Goal: Information Seeking & Learning: Learn about a topic

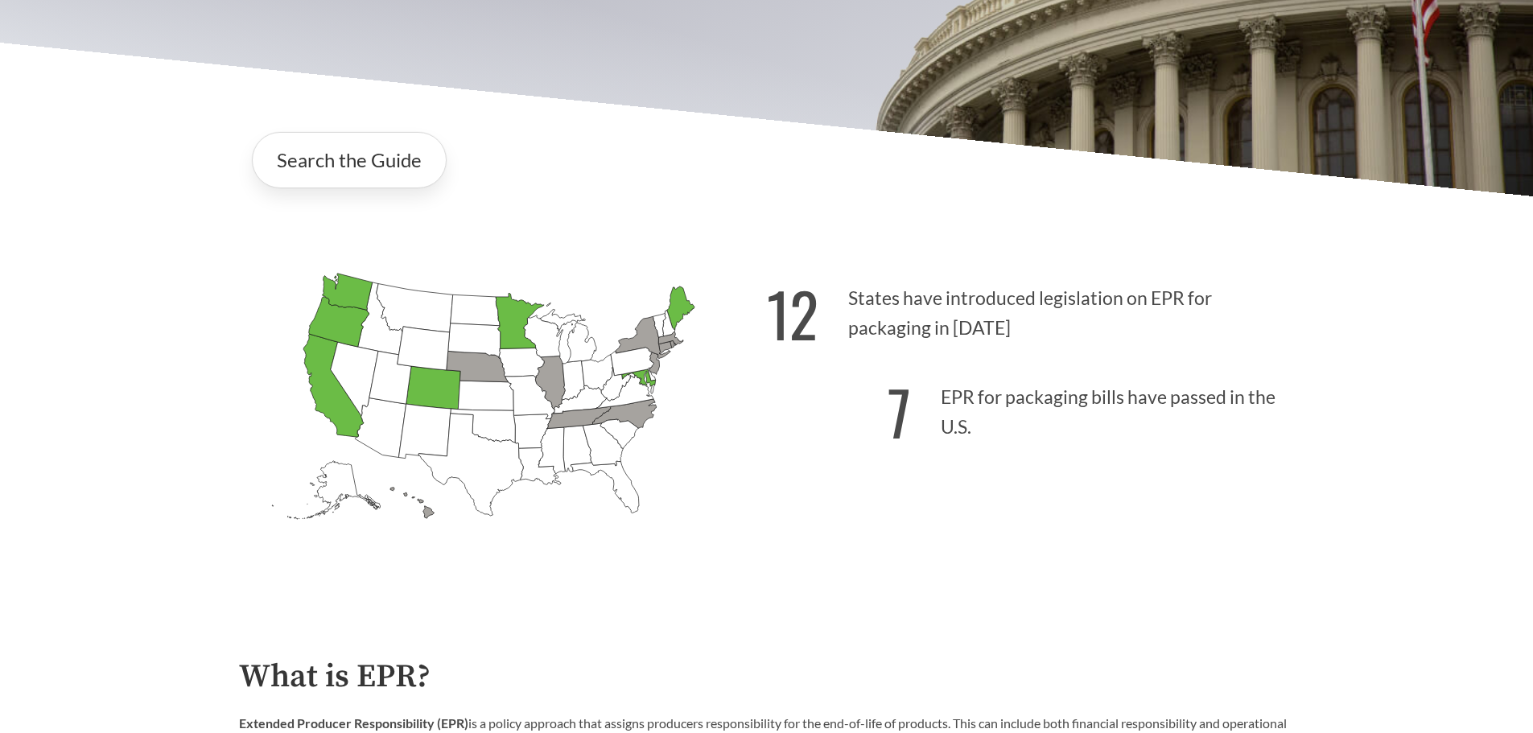
scroll to position [348, 0]
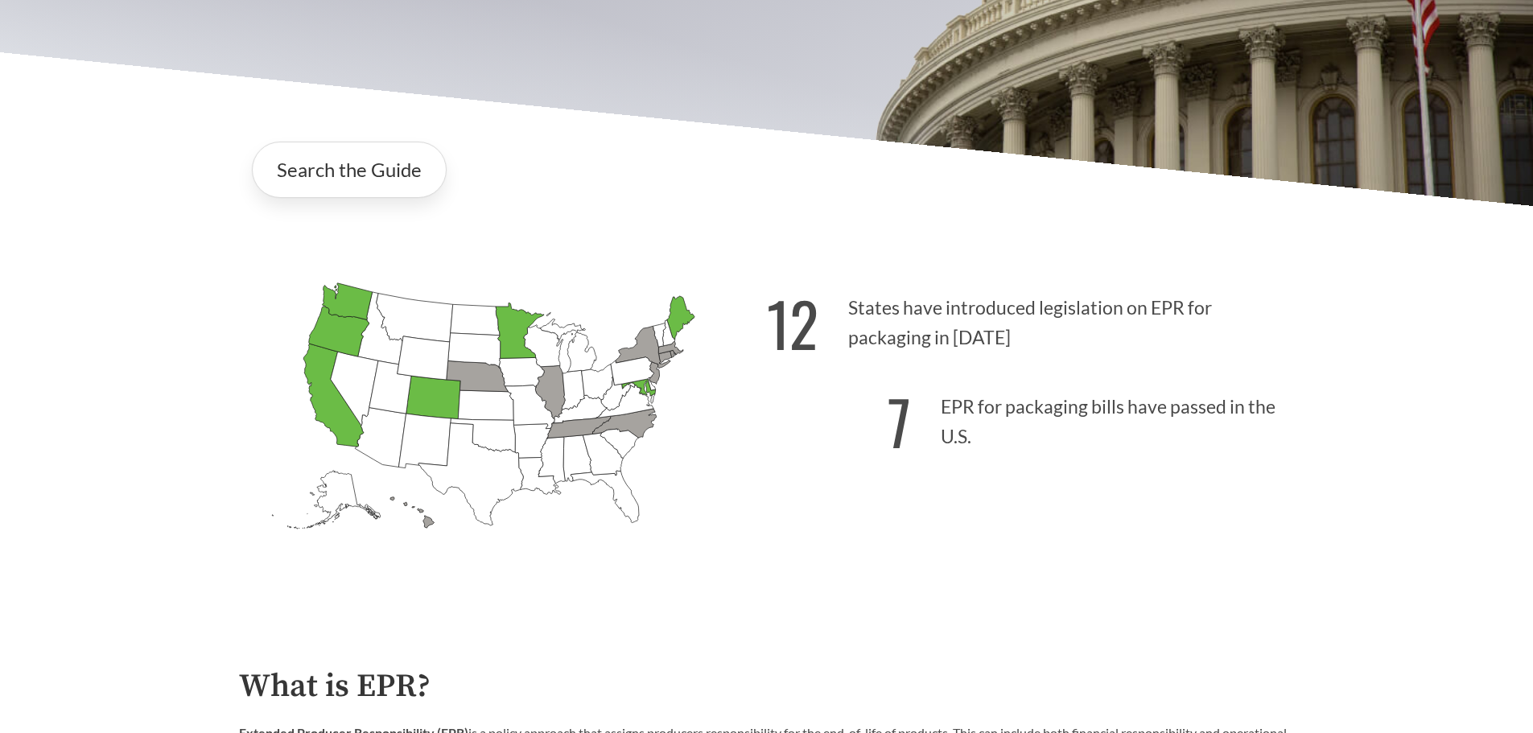
click at [980, 411] on p "7 EPR for packaging bills have passed in the U.S." at bounding box center [1031, 417] width 528 height 99
click at [787, 324] on strong "12" at bounding box center [792, 322] width 51 height 89
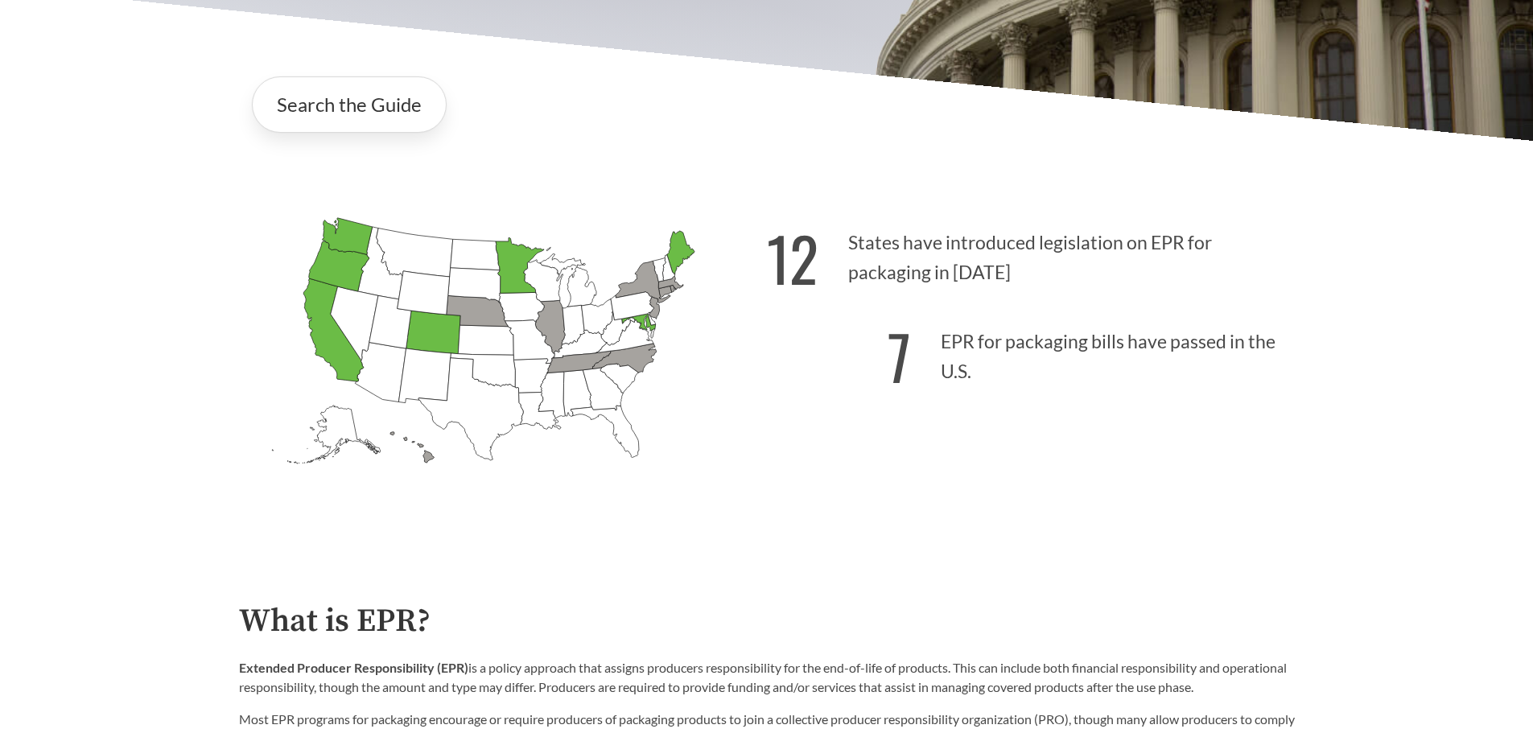
scroll to position [402, 0]
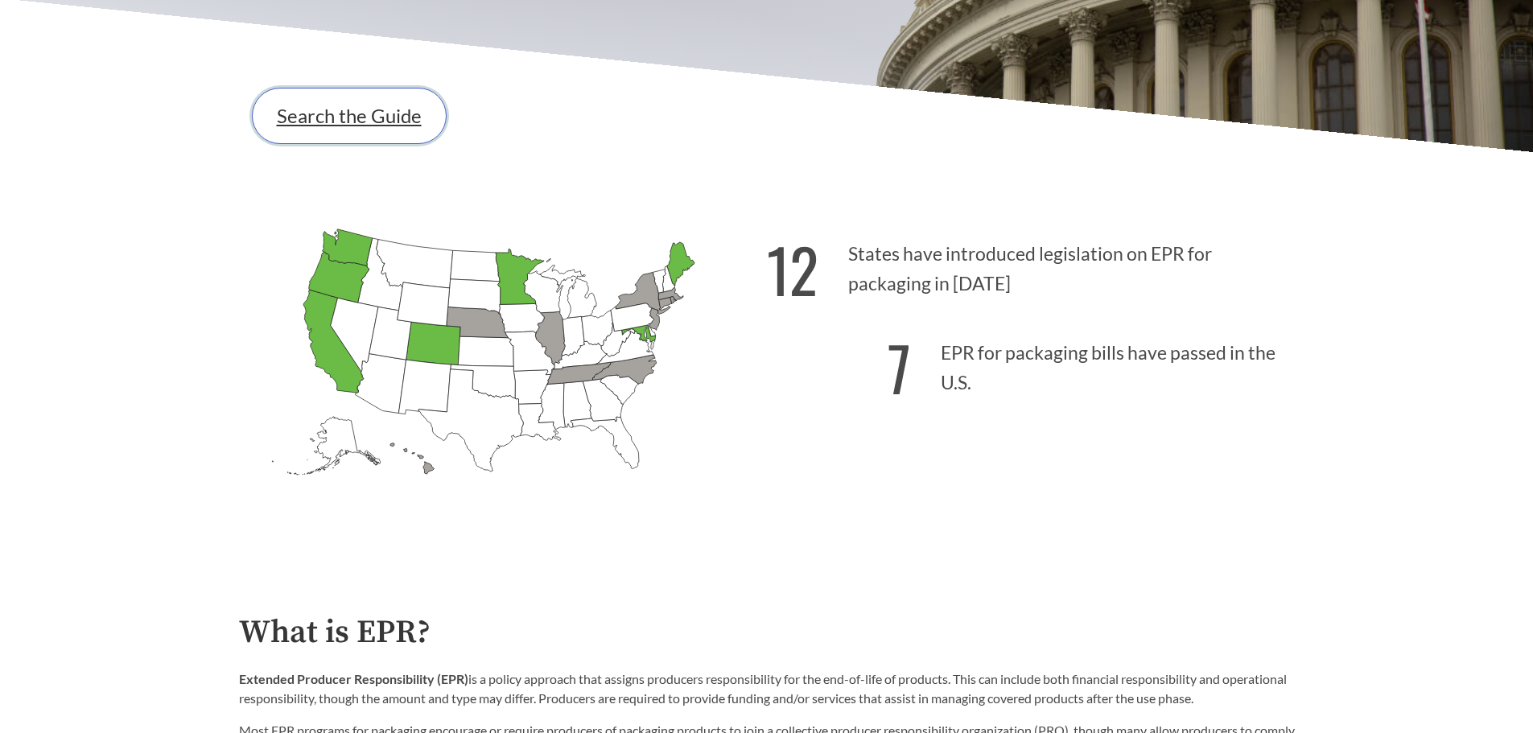
click at [369, 134] on link "Search the Guide" at bounding box center [349, 116] width 195 height 56
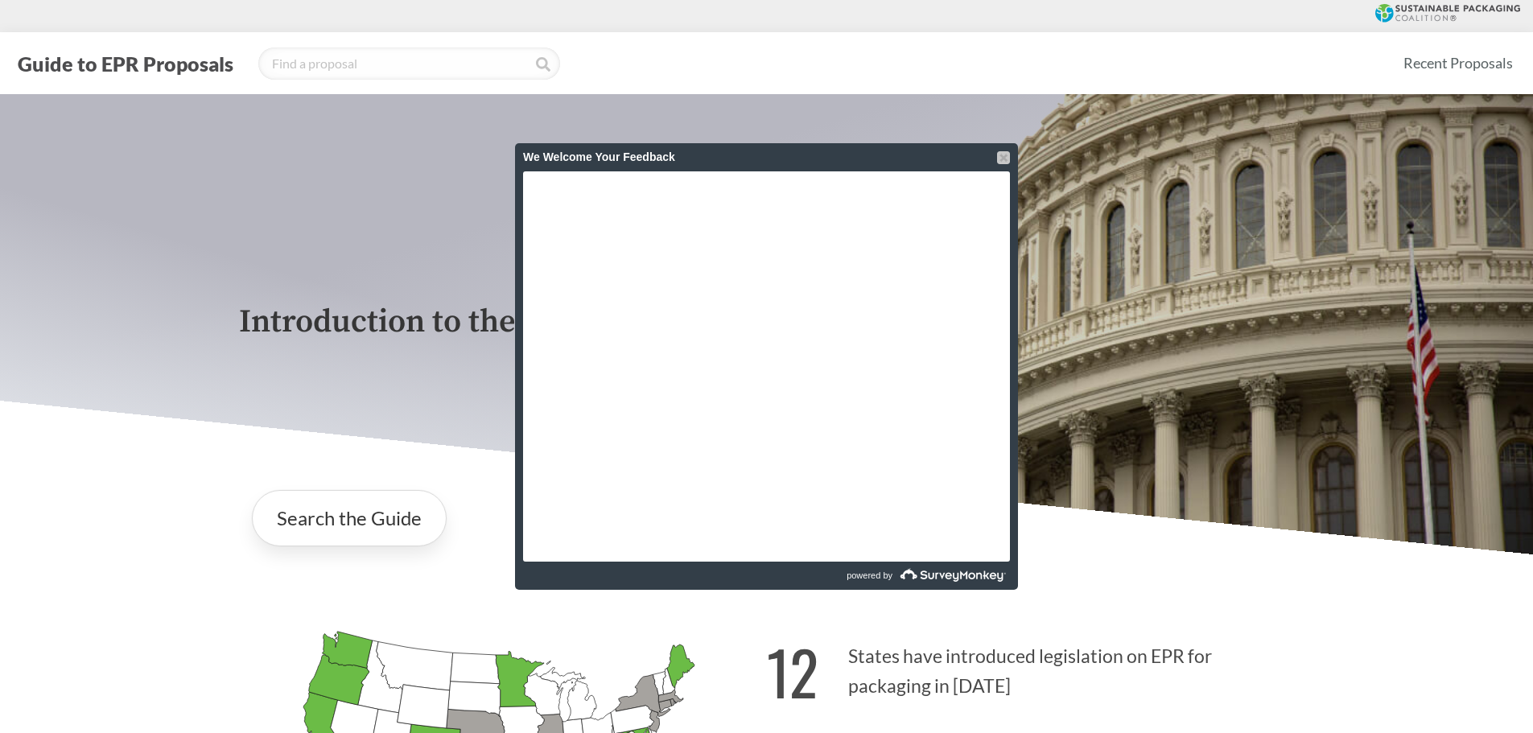
click at [1001, 161] on div at bounding box center [1003, 157] width 13 height 13
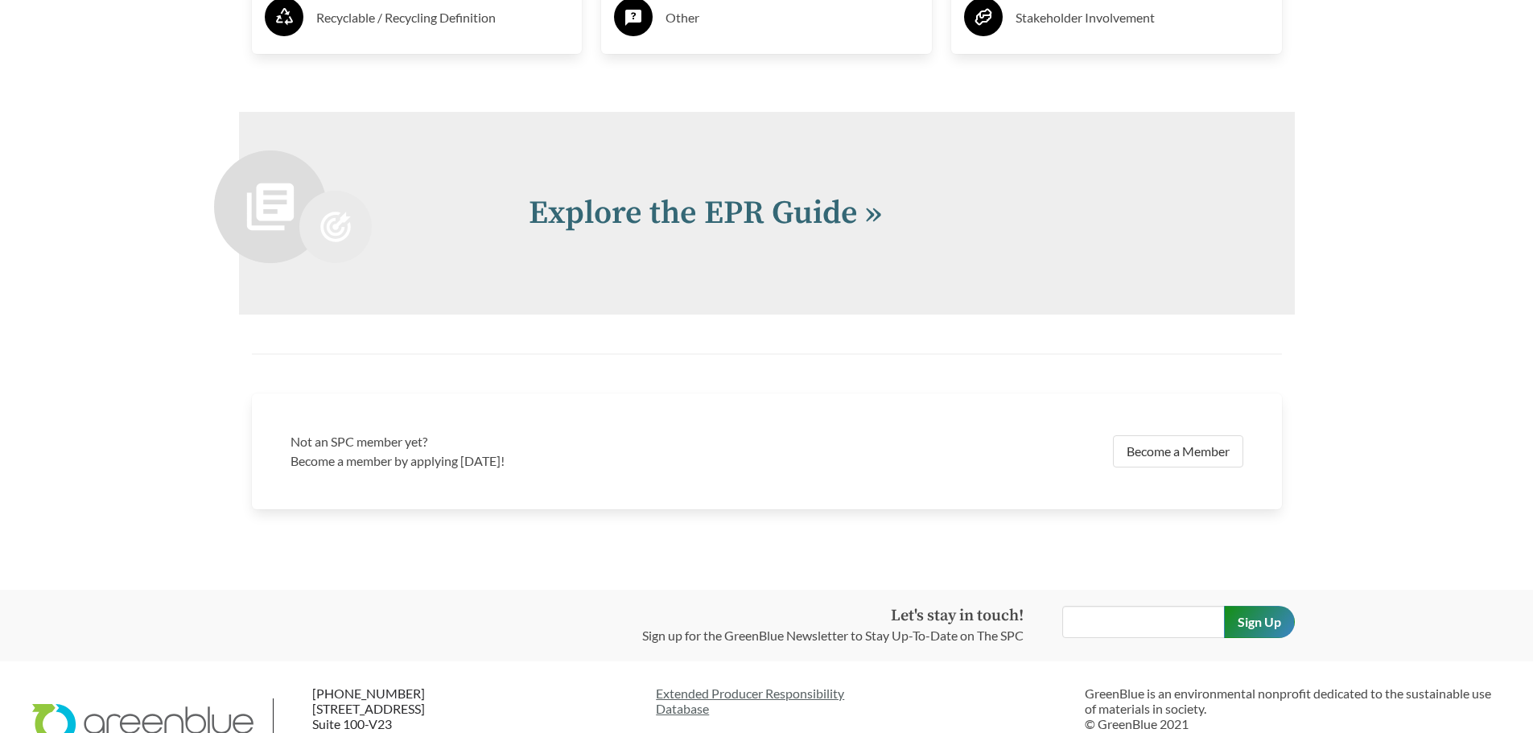
scroll to position [3495, 0]
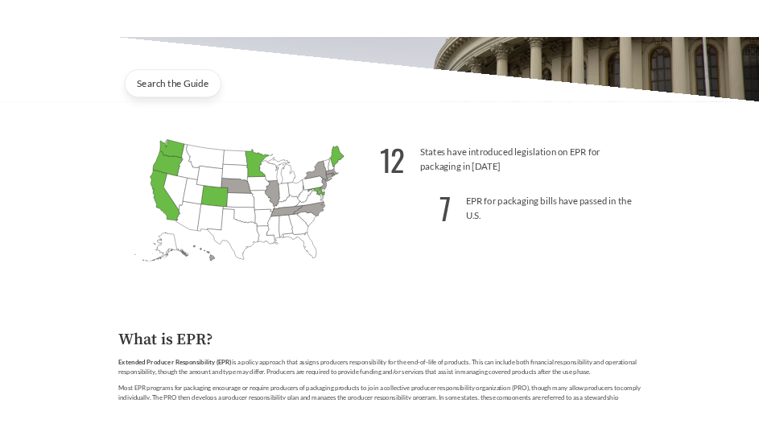
scroll to position [438, 0]
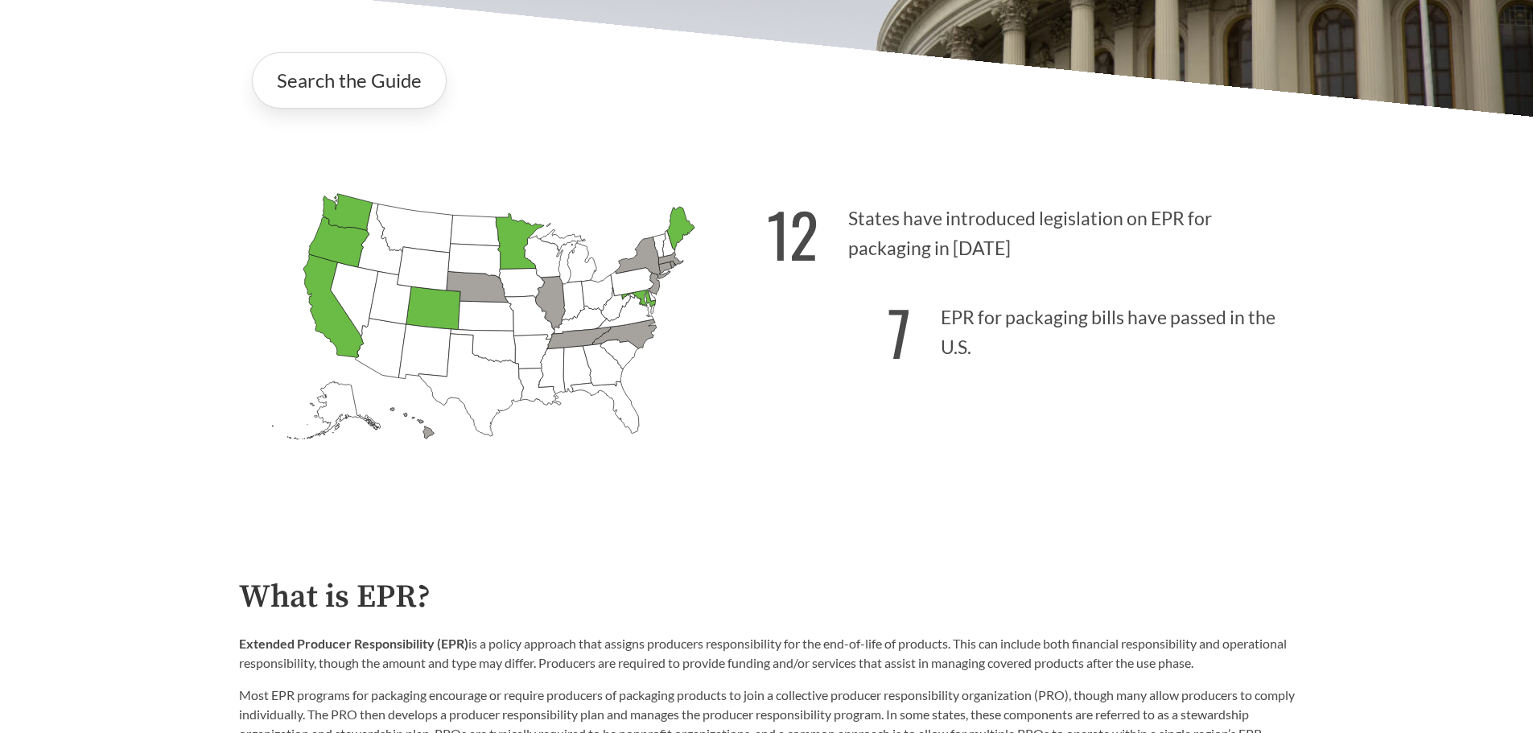
drag, startPoint x: 531, startPoint y: 327, endPoint x: 488, endPoint y: 511, distance: 189.3
click at [488, 509] on icon "[US_STATE] Introduced: [US_STATE] Introduced: [US_STATE] Introduced: [US_STATE]…" at bounding box center [503, 344] width 528 height 330
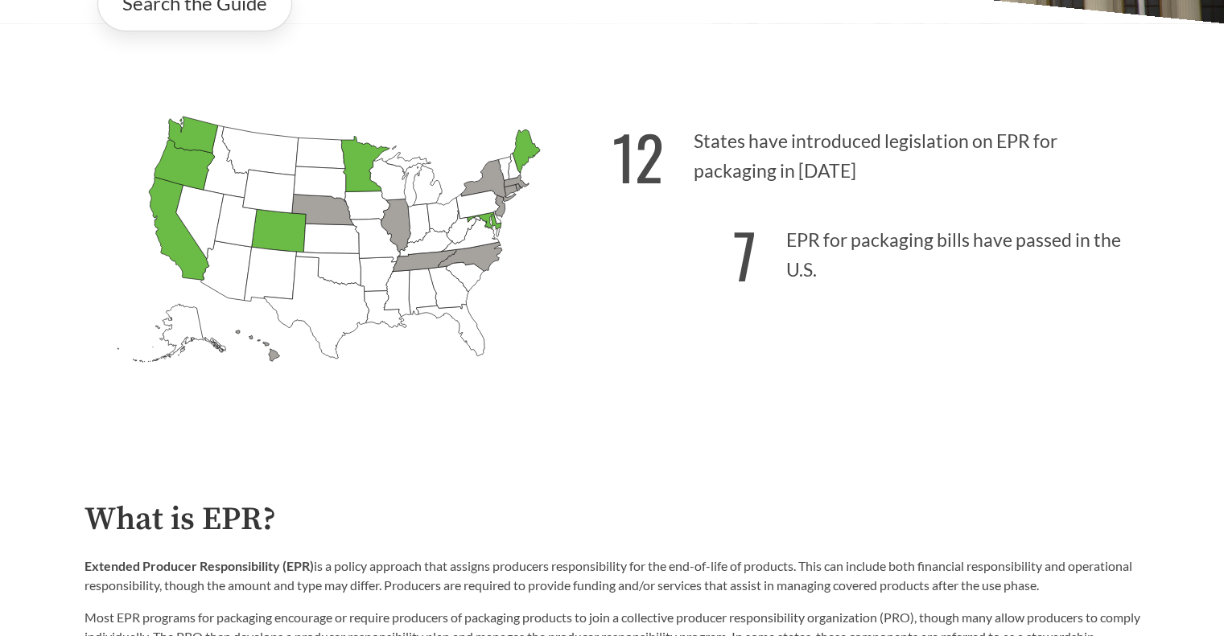
click at [661, 142] on strong "12" at bounding box center [637, 156] width 51 height 89
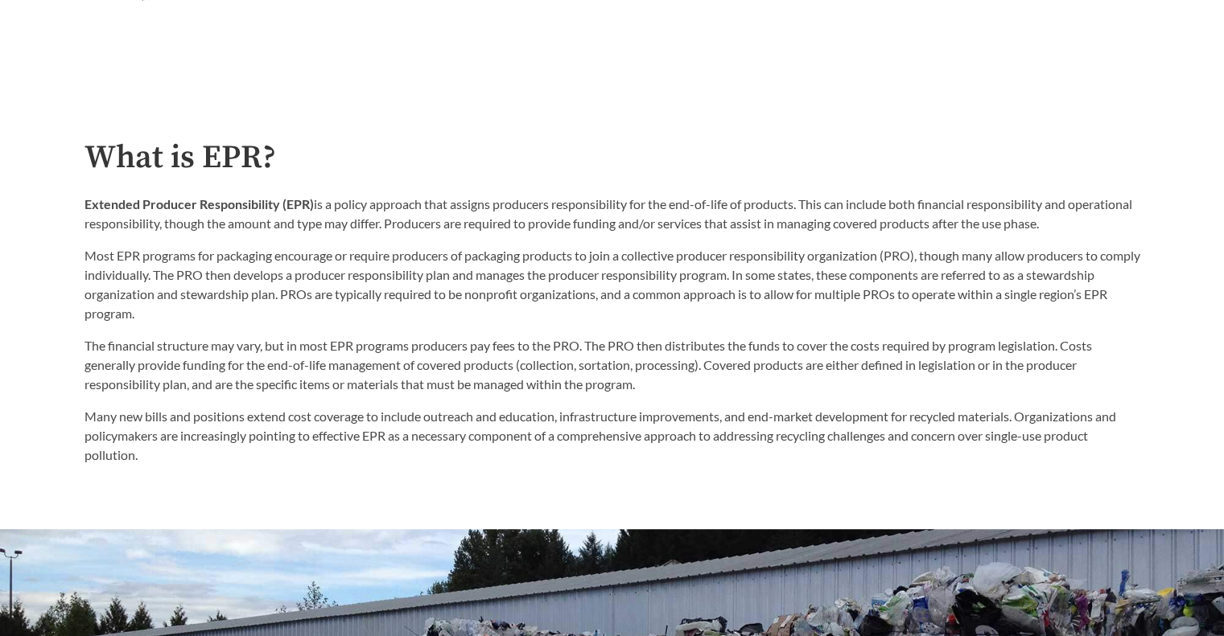
scroll to position [813, 0]
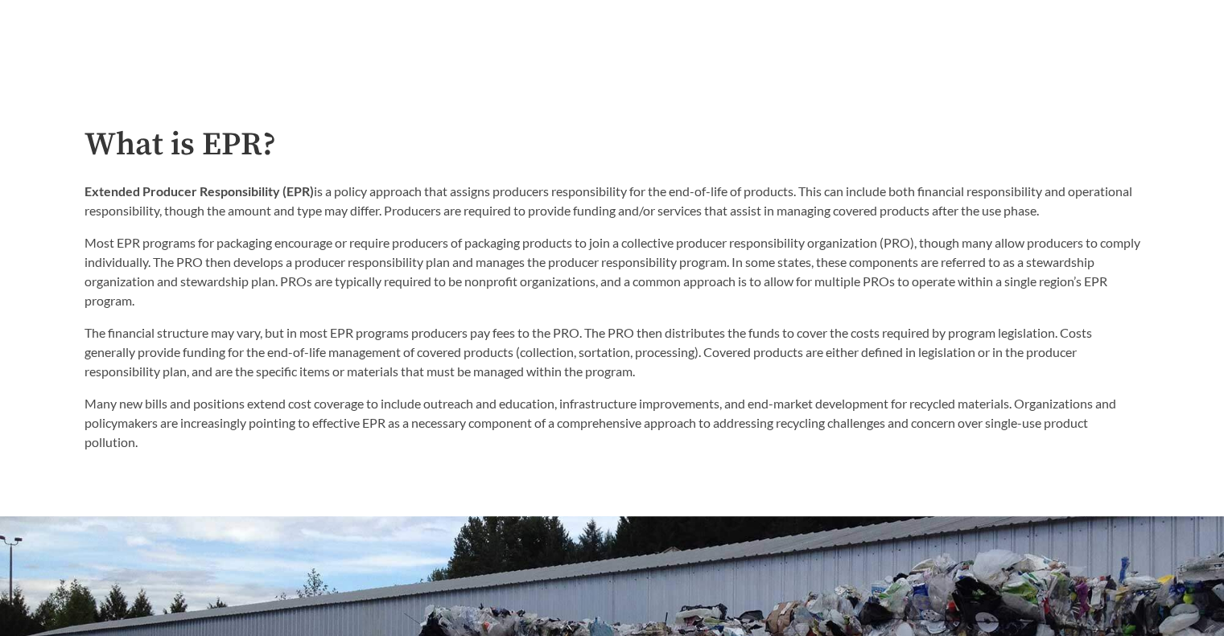
click at [663, 294] on p "Most EPR programs for packaging encourage or require producers of packaging pro…" at bounding box center [612, 271] width 1056 height 77
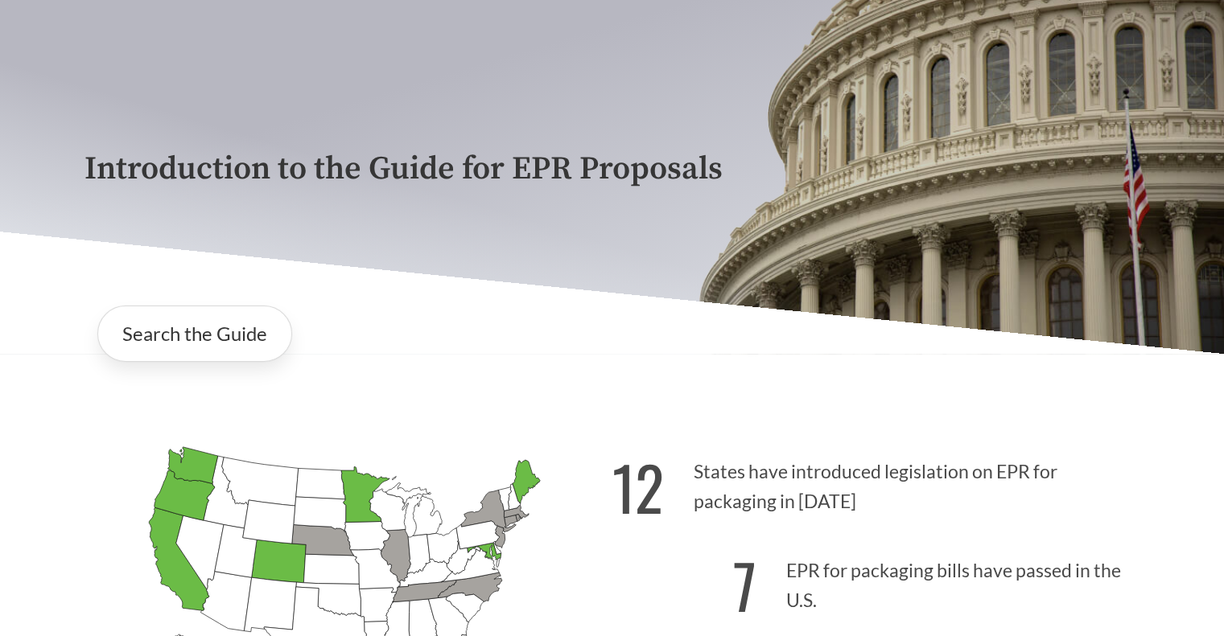
scroll to position [102, 0]
